Goal: Obtain resource: Download file/media

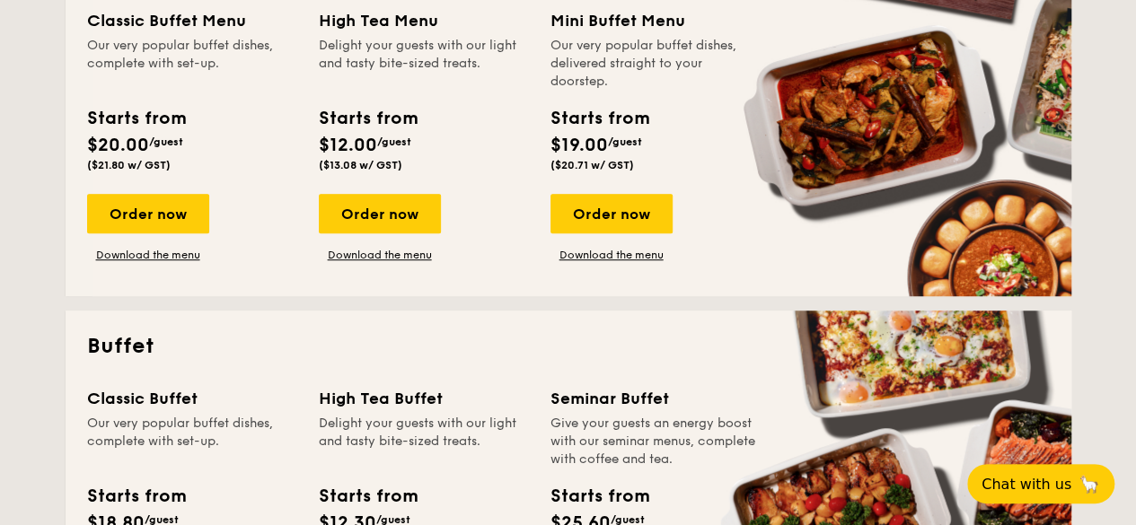
scroll to position [787, 0]
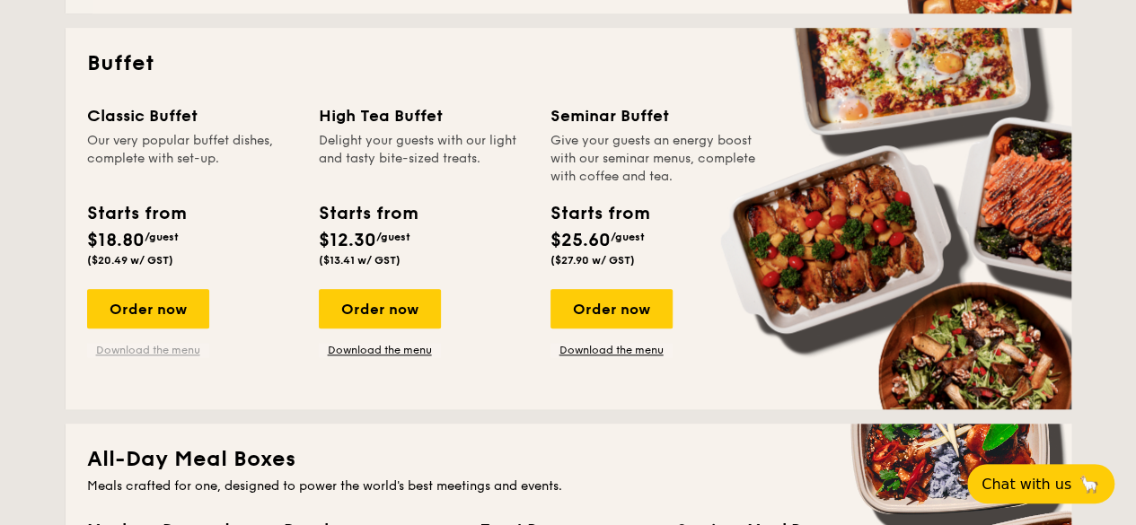
click at [157, 351] on link "Download the menu" at bounding box center [148, 350] width 122 height 14
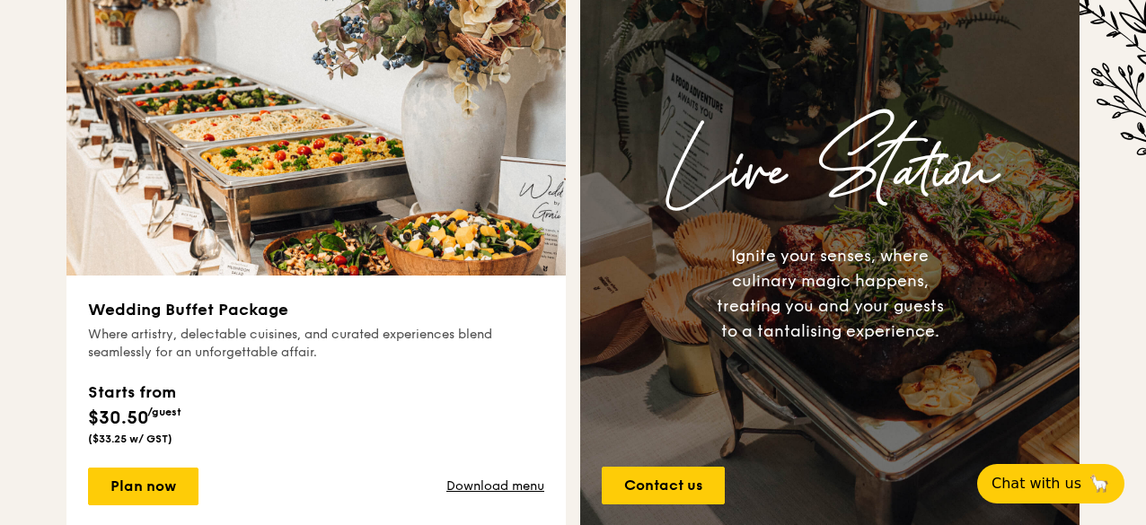
scroll to position [930, 0]
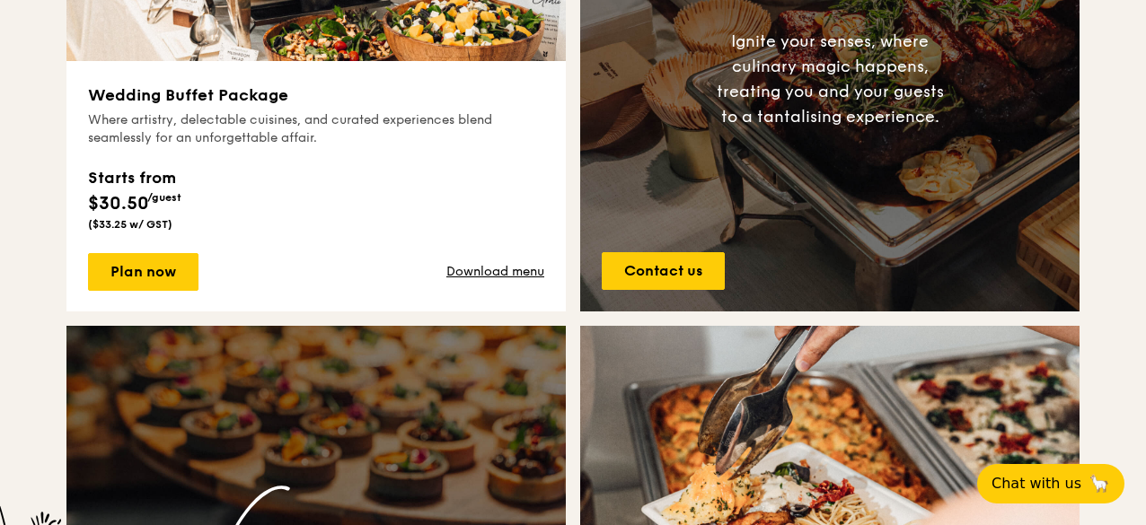
drag, startPoint x: 176, startPoint y: 272, endPoint x: 18, endPoint y: 173, distance: 186.4
click at [18, 173] on div "Celebrate your wedding day with cherished moments, heartfelt experiences, and t…" at bounding box center [573, 302] width 1146 height 1495
click at [131, 260] on link "Plan now" at bounding box center [143, 272] width 110 height 38
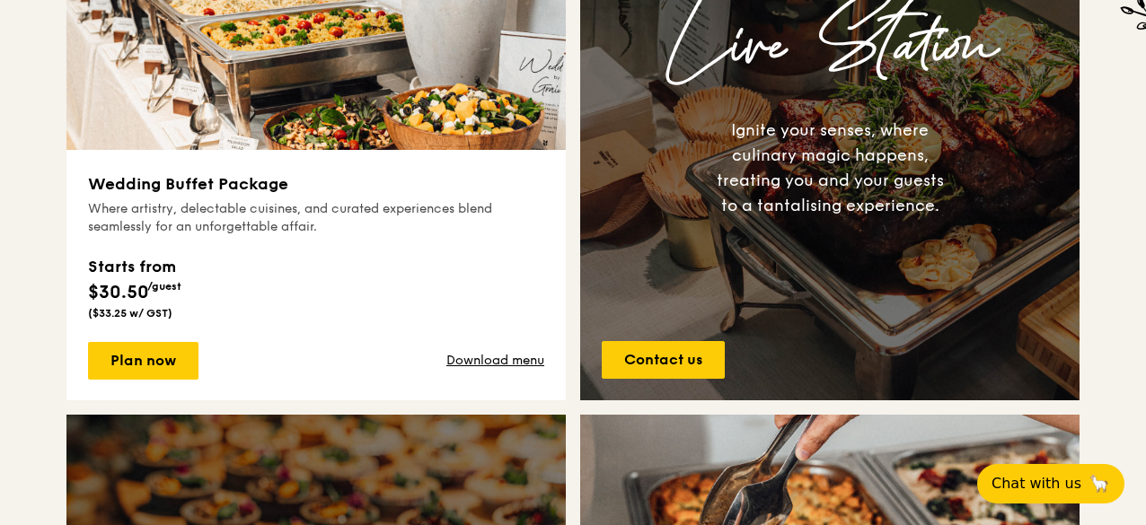
scroll to position [809, 0]
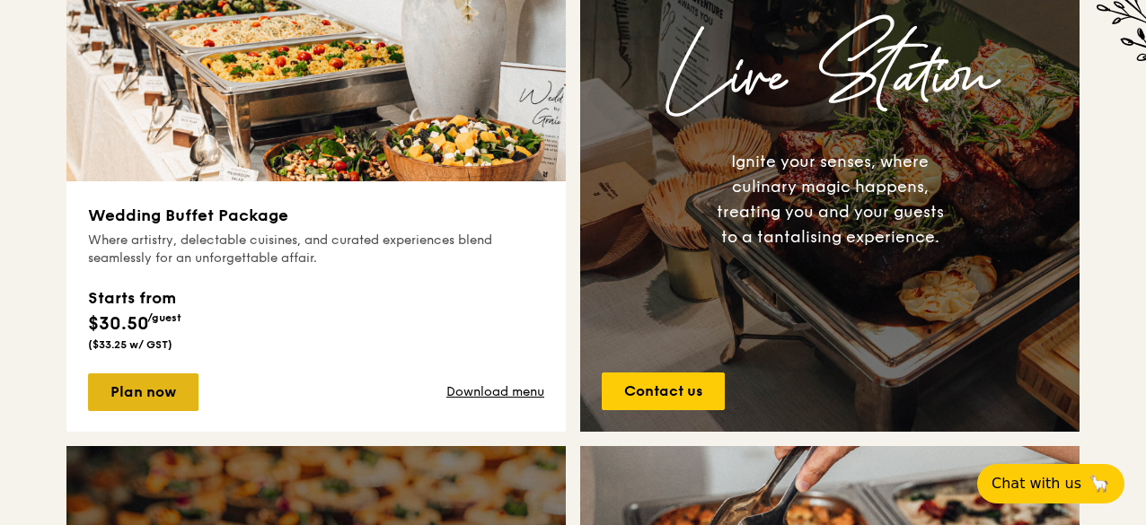
click at [166, 389] on link "Plan now" at bounding box center [143, 393] width 110 height 38
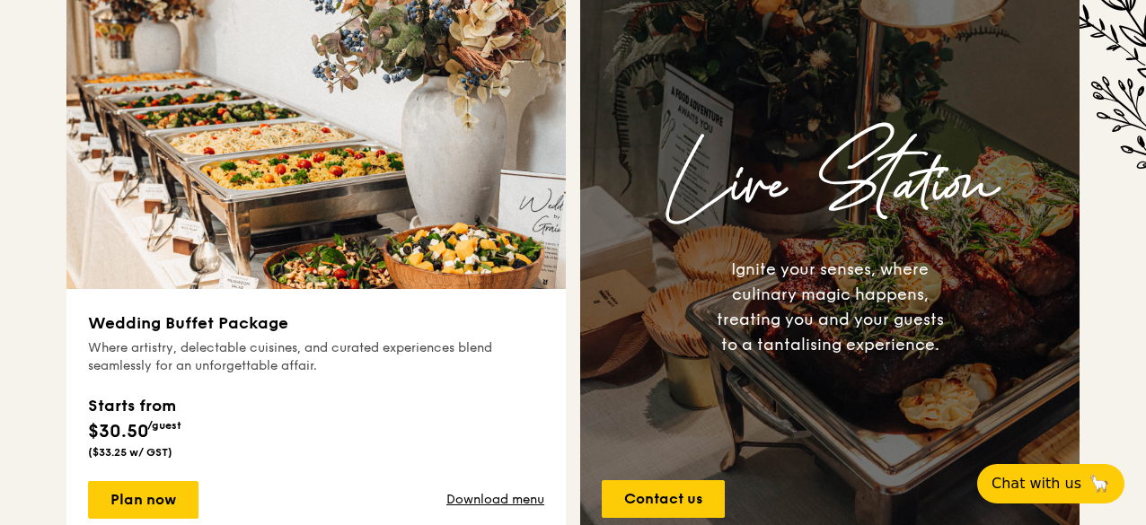
scroll to position [701, 0]
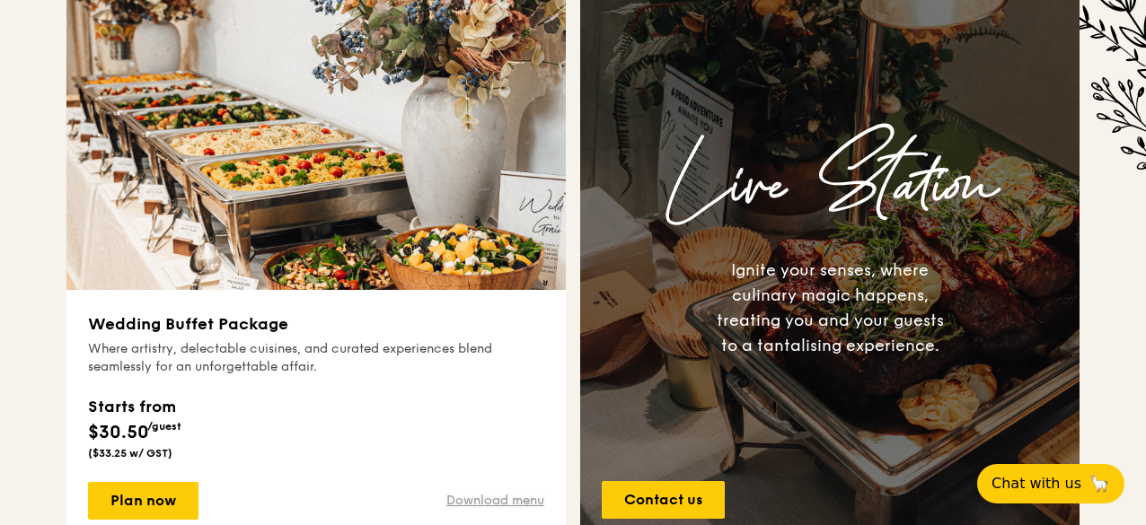
click at [499, 497] on link "Download menu" at bounding box center [495, 501] width 98 height 18
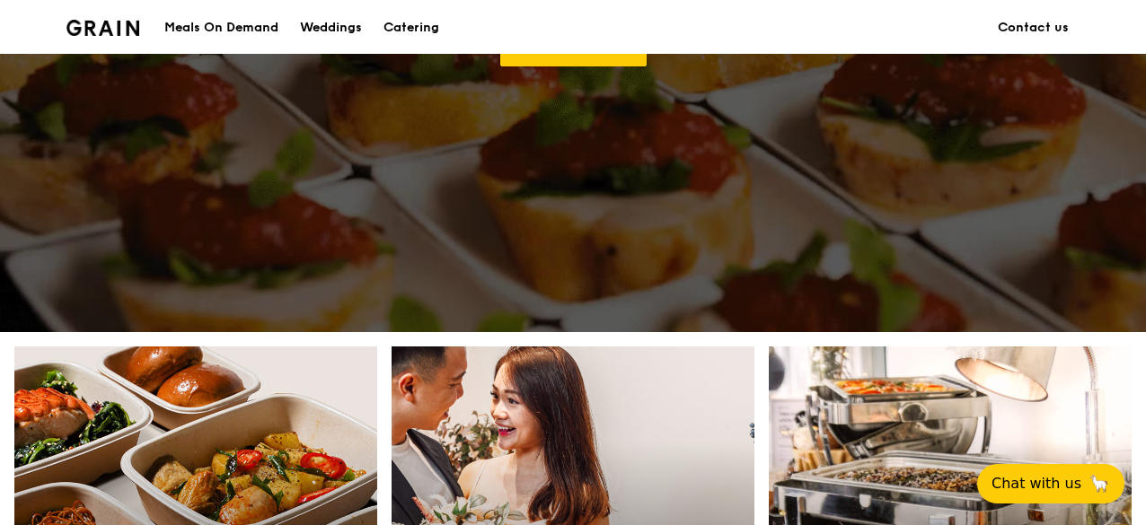
scroll to position [726, 0]
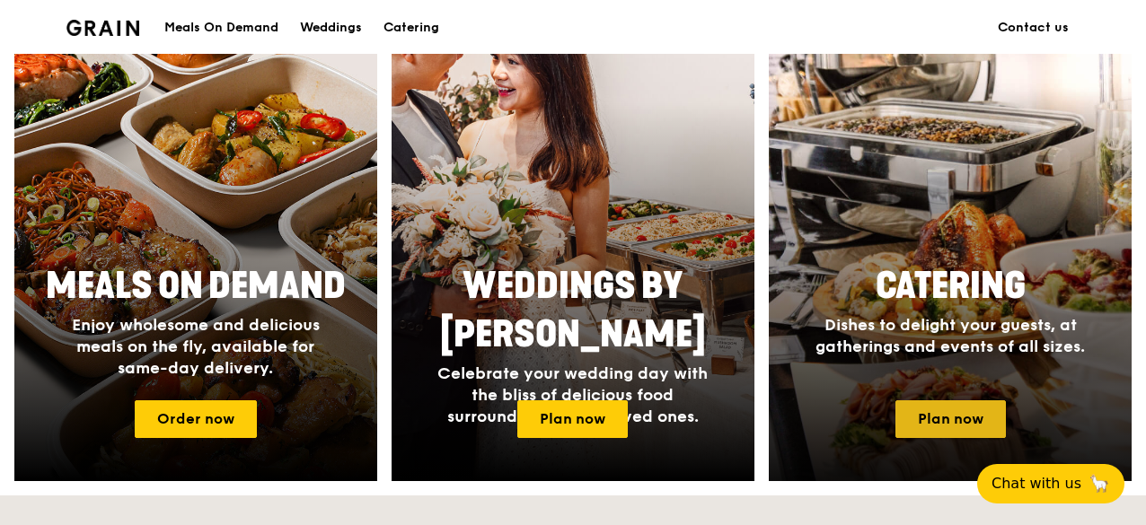
click at [946, 411] on link "Plan now" at bounding box center [951, 420] width 110 height 38
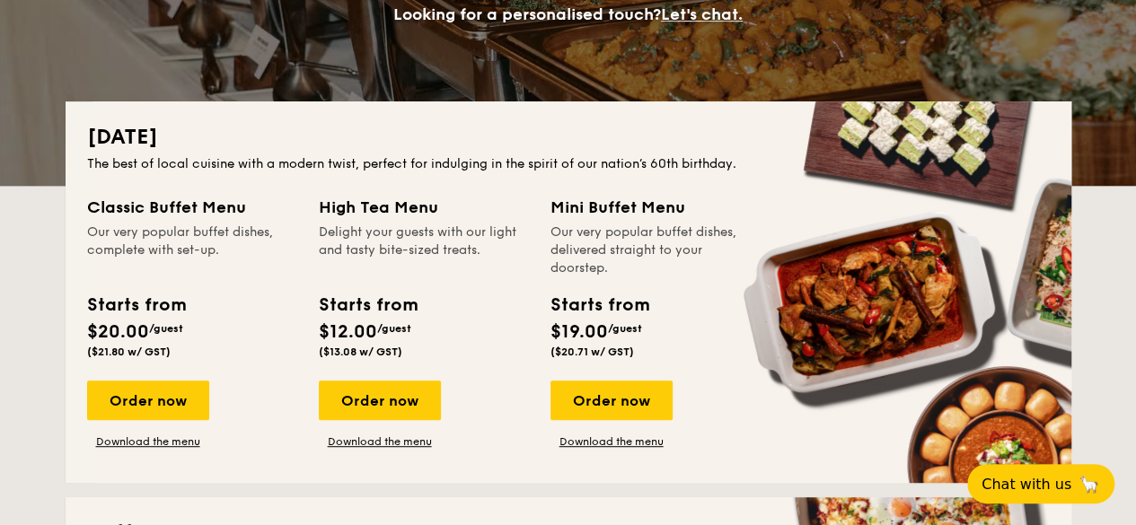
scroll to position [410, 0]
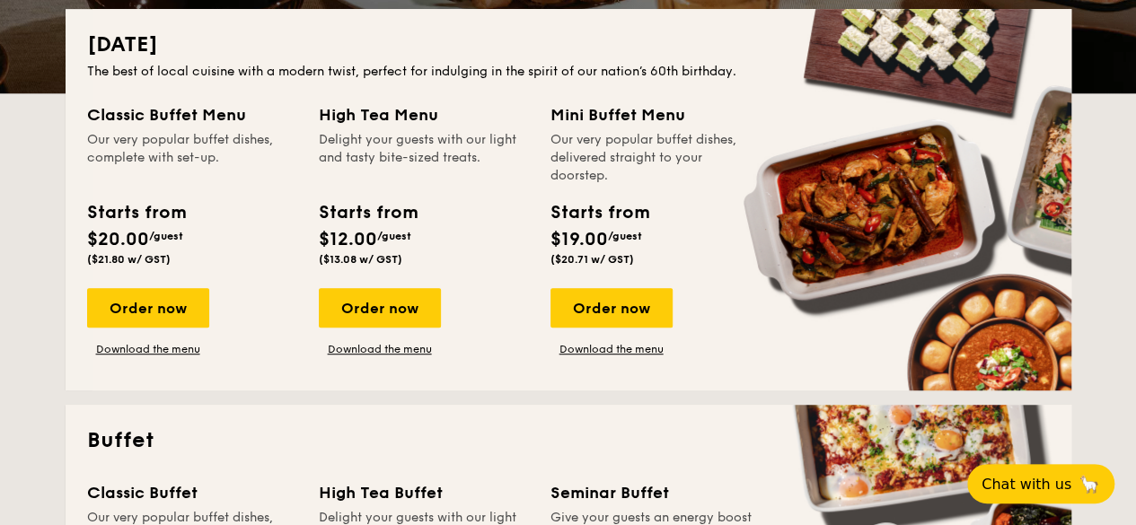
drag, startPoint x: 162, startPoint y: 315, endPoint x: 24, endPoint y: 312, distance: 137.5
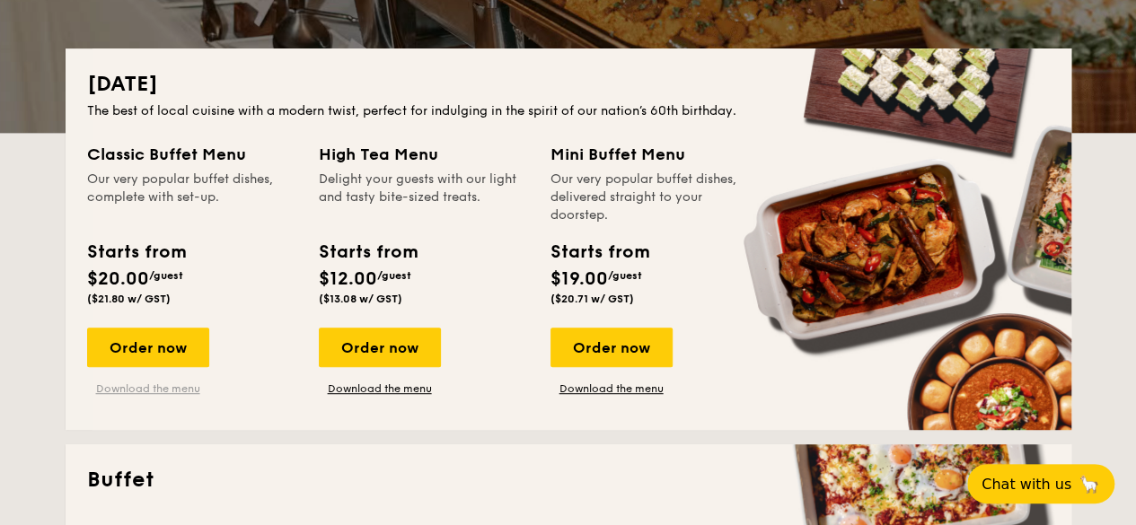
scroll to position [369, 0]
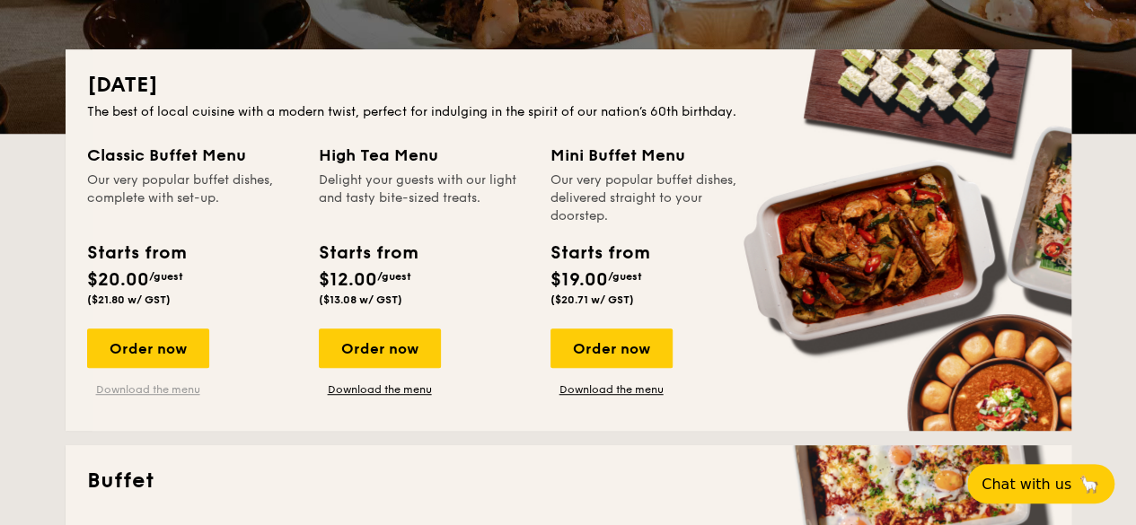
click at [175, 389] on link "Download the menu" at bounding box center [148, 390] width 122 height 14
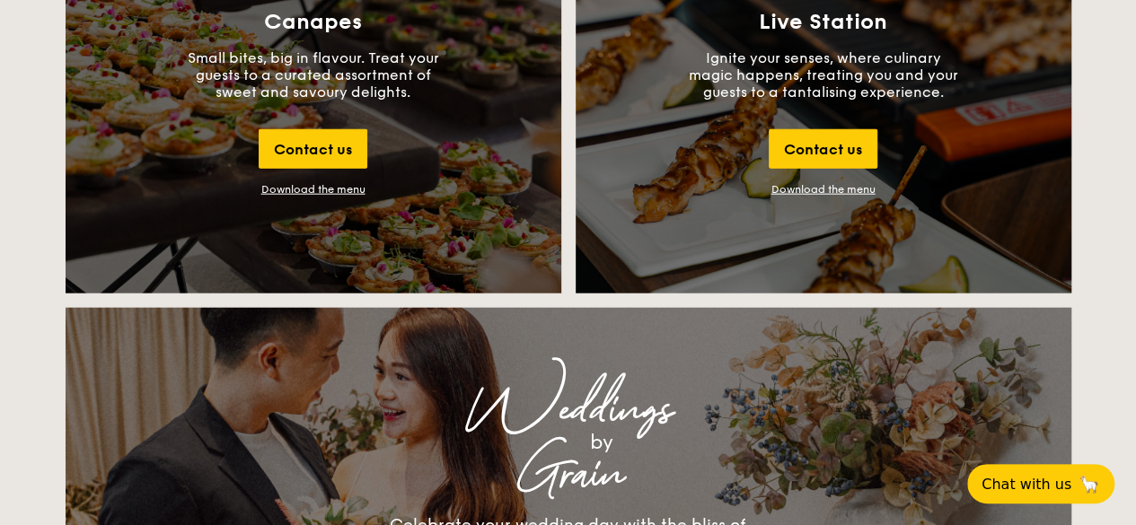
scroll to position [2094, 0]
